Goal: Information Seeking & Learning: Learn about a topic

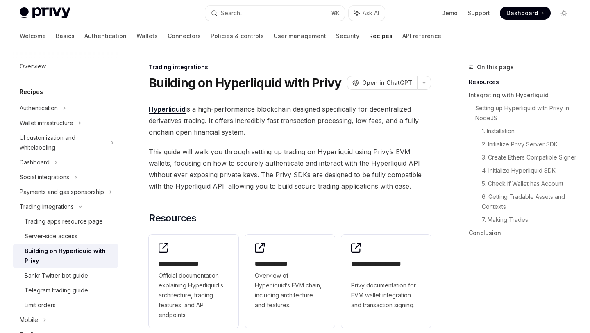
click at [367, 159] on span "This guide will walk you through setting up trading on Hyperliquid using Privy’…" at bounding box center [290, 169] width 282 height 46
click at [359, 120] on span "Hyperliquid is a high-performance blockchain designed specifically for decentra…" at bounding box center [290, 120] width 282 height 34
click at [291, 118] on span "Hyperliquid is a high-performance blockchain designed specifically for decentra…" at bounding box center [290, 120] width 282 height 34
click at [405, 113] on span "Hyperliquid is a high-performance blockchain designed specifically for decentra…" at bounding box center [290, 120] width 282 height 34
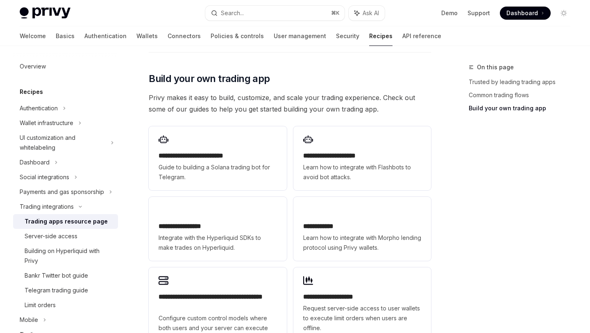
scroll to position [411, 0]
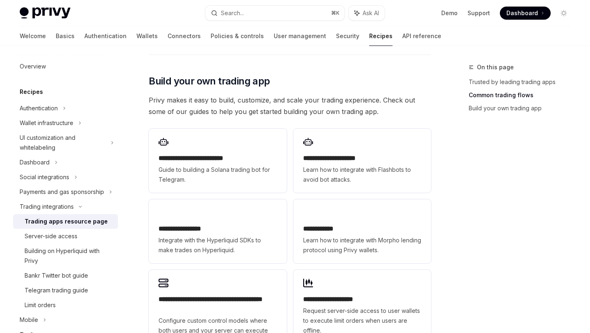
click at [463, 269] on div "On this page Trusted by leading trading apps Common trading flows Build your ow…" at bounding box center [514, 197] width 125 height 270
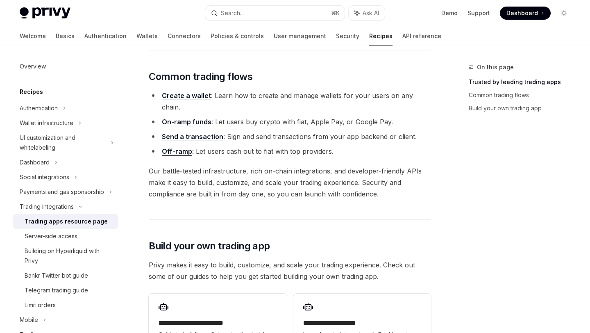
scroll to position [0, 0]
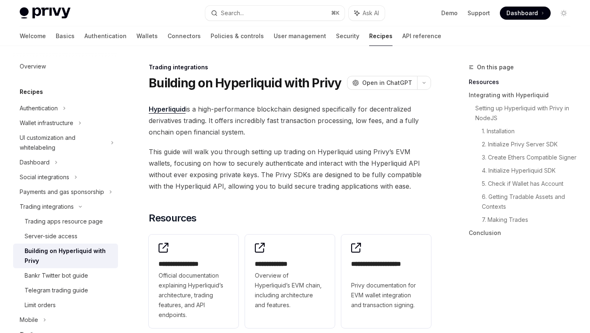
click at [351, 178] on span "This guide will walk you through setting up trading on Hyperliquid using Privy’…" at bounding box center [290, 169] width 282 height 46
